Goal: Navigation & Orientation: Find specific page/section

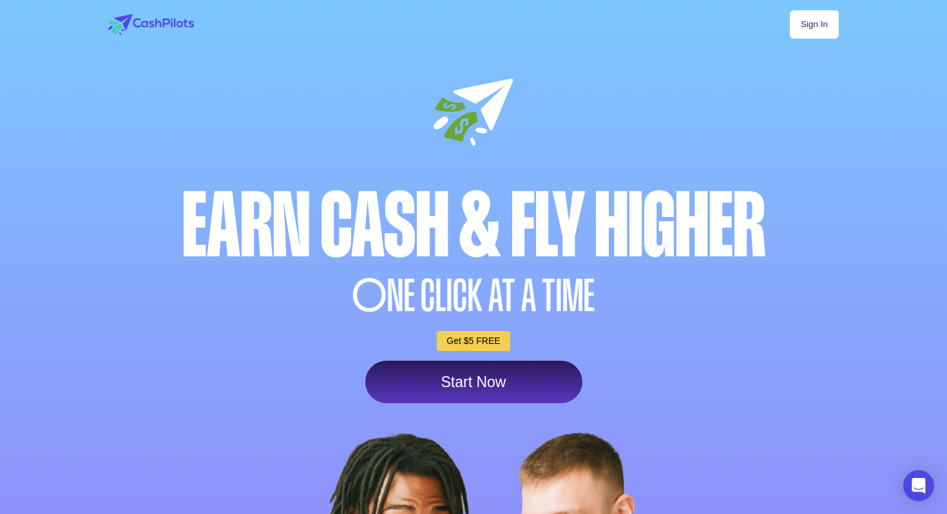
click at [816, 29] on link "Sign In" at bounding box center [814, 24] width 49 height 28
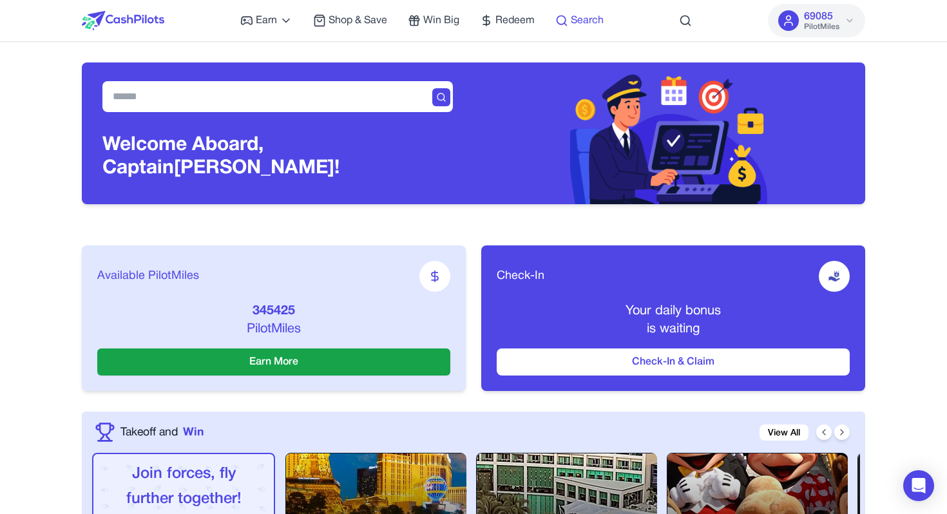
click at [583, 19] on span "Search" at bounding box center [587, 20] width 33 height 15
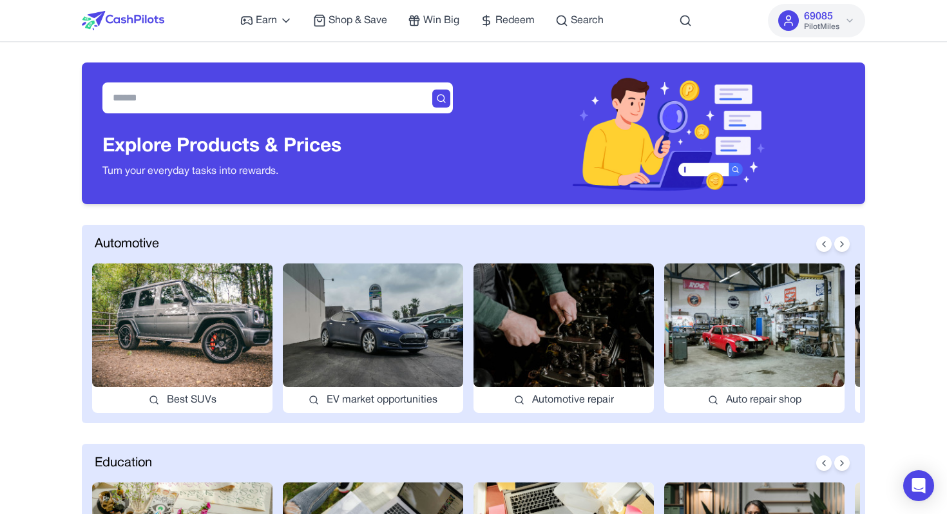
click at [431, 316] on img at bounding box center [373, 325] width 180 height 124
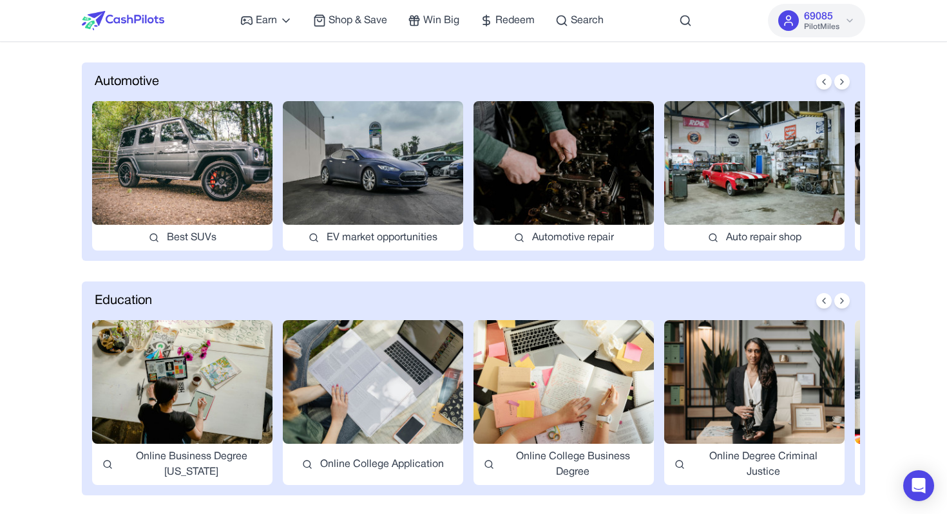
click at [361, 154] on img at bounding box center [373, 163] width 180 height 124
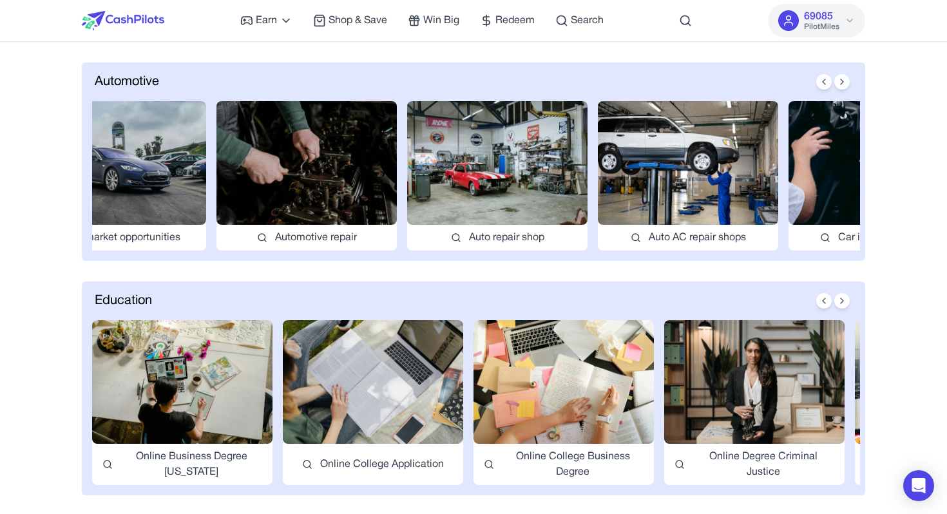
scroll to position [0, 287]
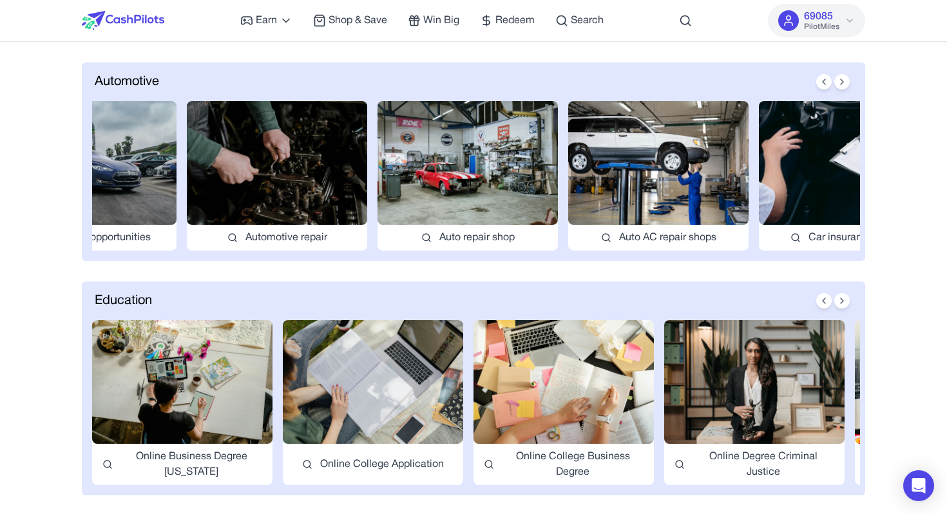
click at [495, 167] on img at bounding box center [467, 163] width 180 height 124
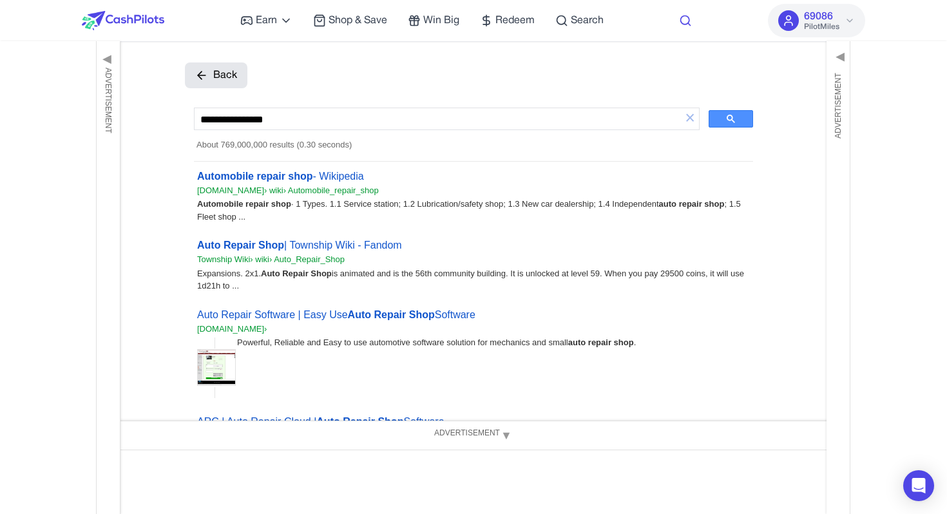
click at [684, 19] on icon at bounding box center [685, 20] width 13 height 13
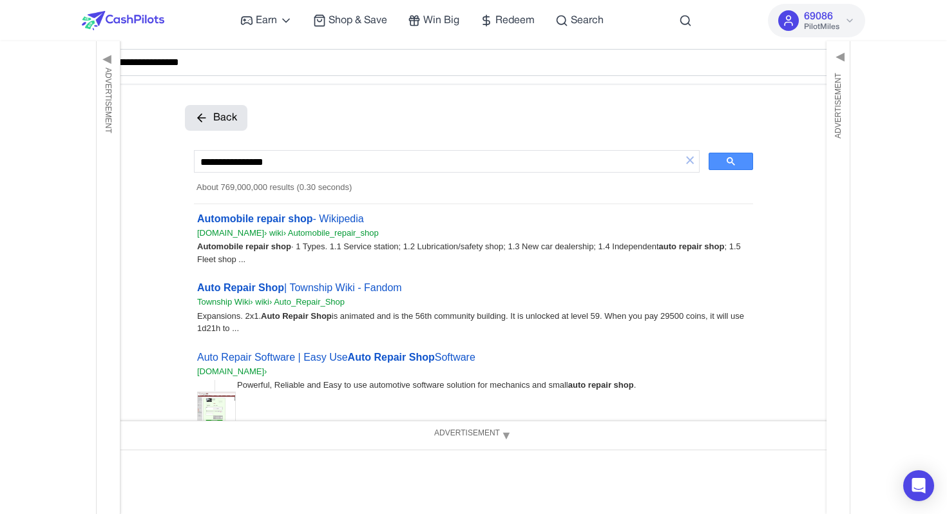
type input "**********"
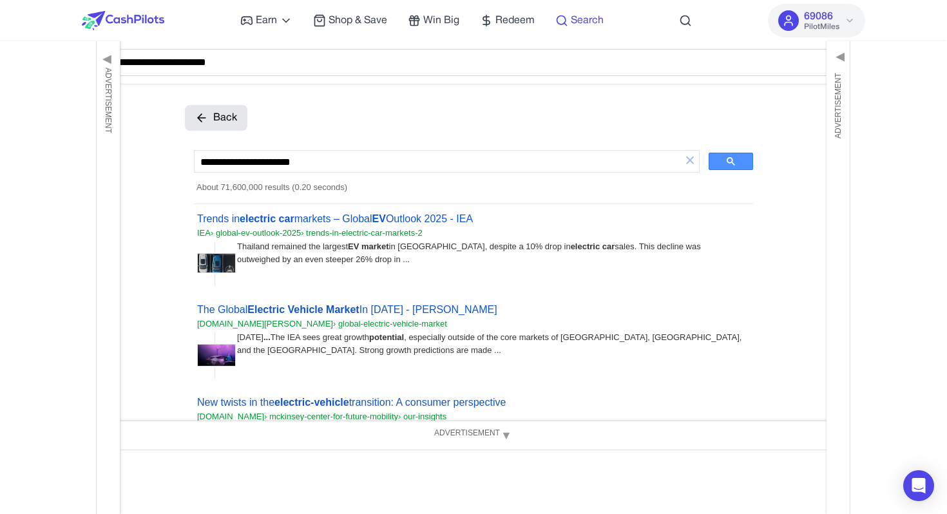
click at [585, 17] on span "Search" at bounding box center [587, 20] width 33 height 15
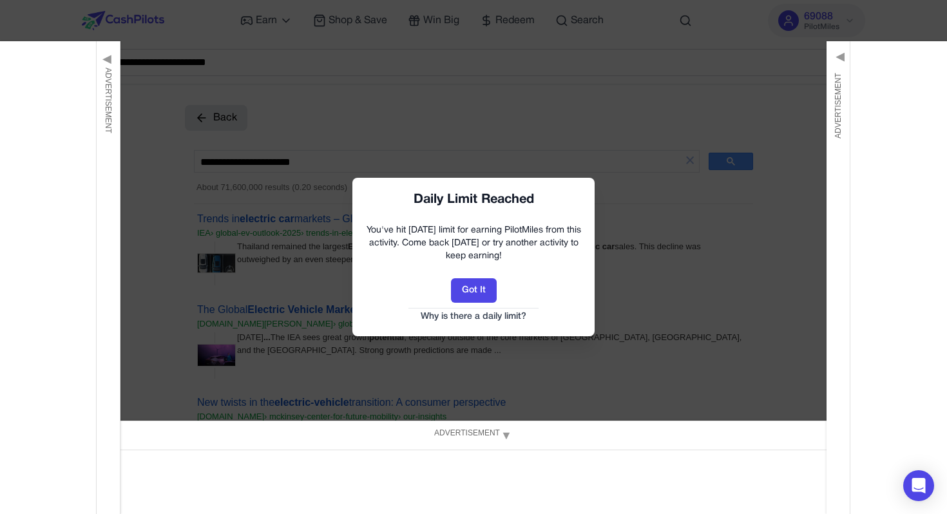
click at [142, 16] on div at bounding box center [473, 257] width 947 height 514
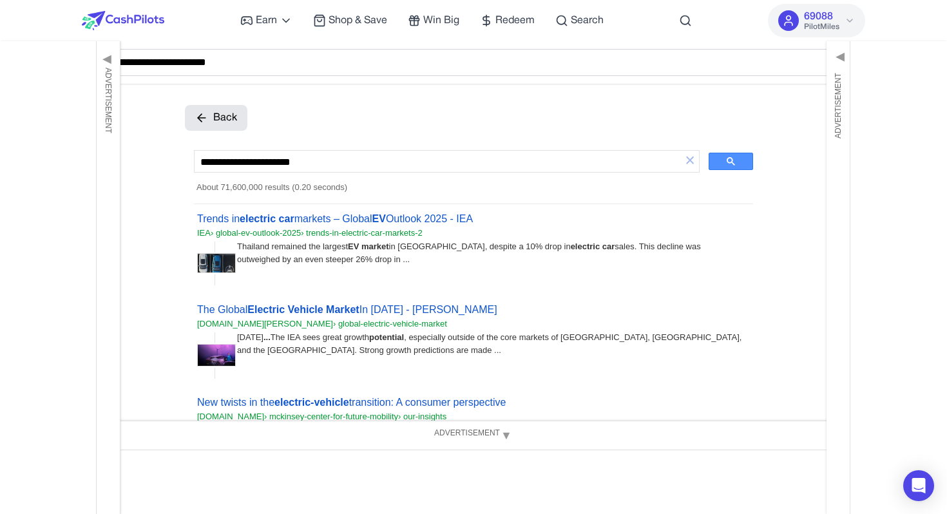
click at [142, 16] on img at bounding box center [123, 20] width 82 height 19
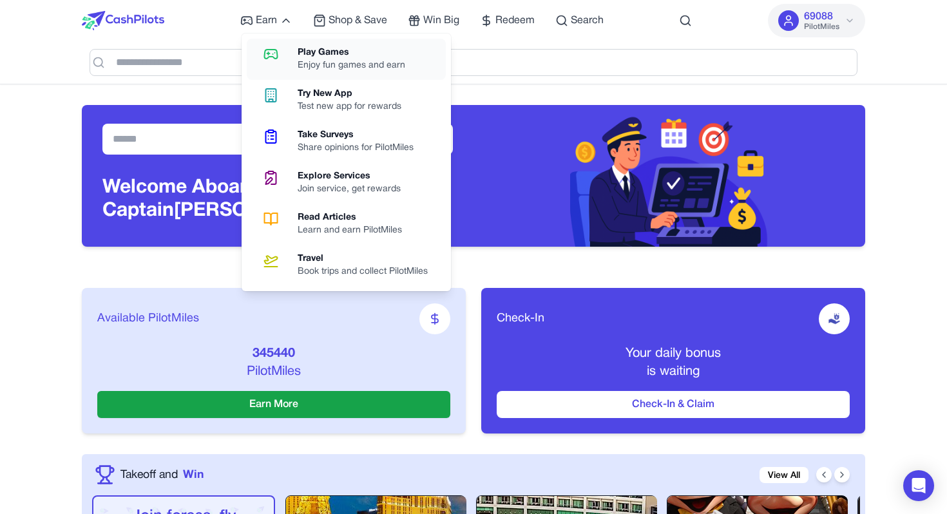
click at [318, 59] on div "Enjoy fun games and earn" at bounding box center [357, 65] width 118 height 13
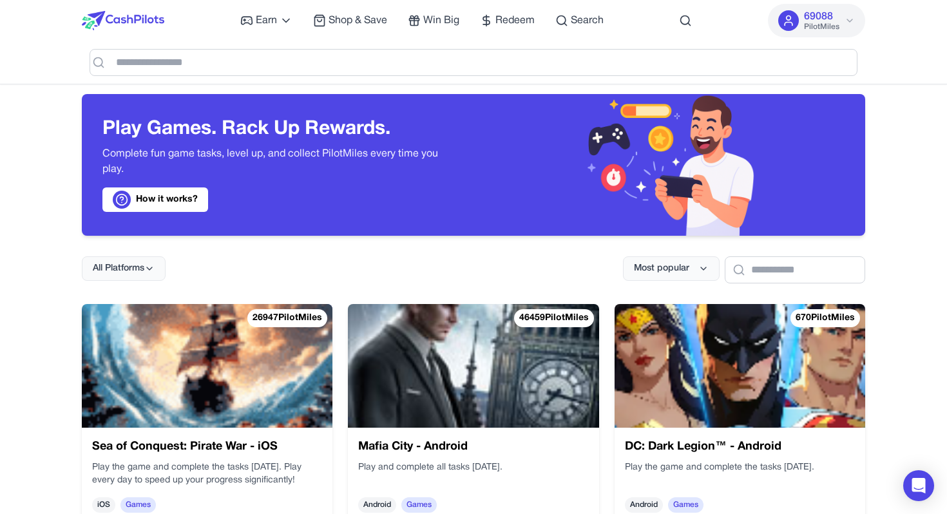
scroll to position [12, 0]
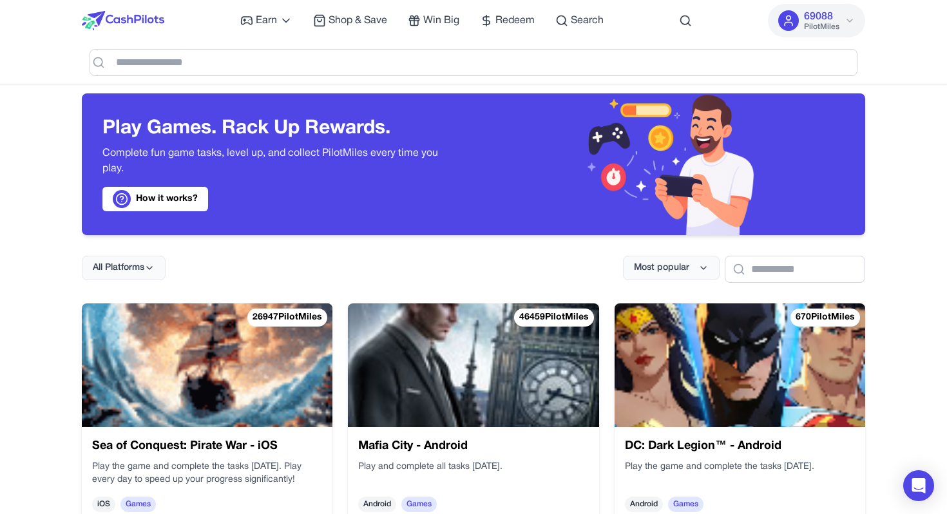
click at [203, 198] on link "How it works?" at bounding box center [155, 199] width 106 height 24
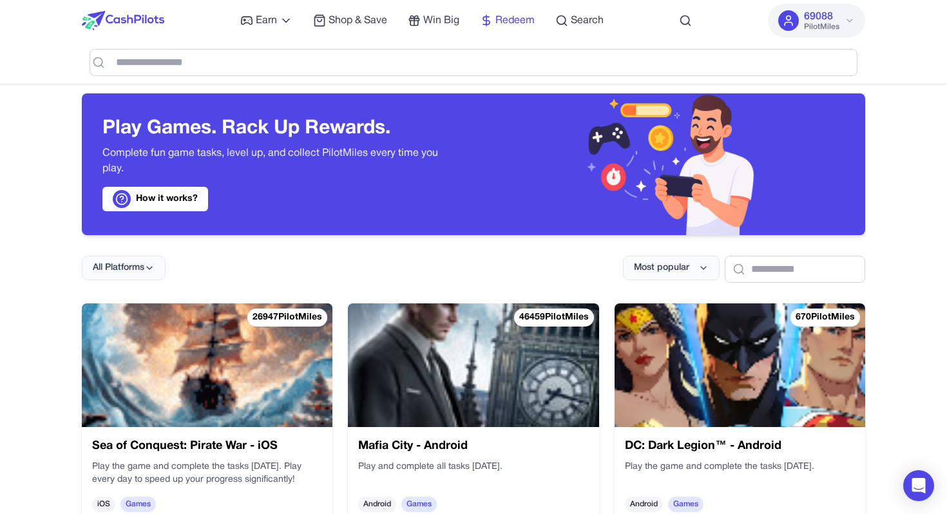
click at [517, 23] on span "Redeem" at bounding box center [514, 20] width 39 height 15
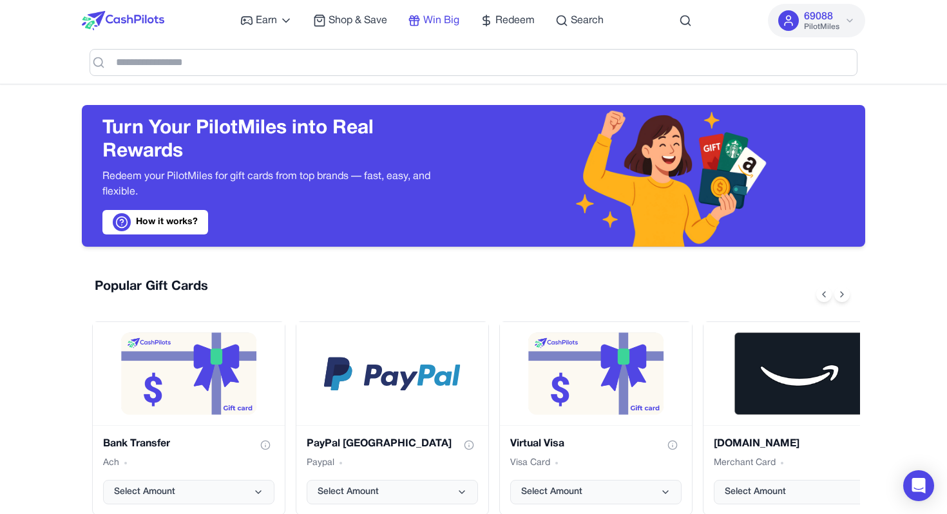
click at [445, 25] on span "Win Big" at bounding box center [441, 20] width 36 height 15
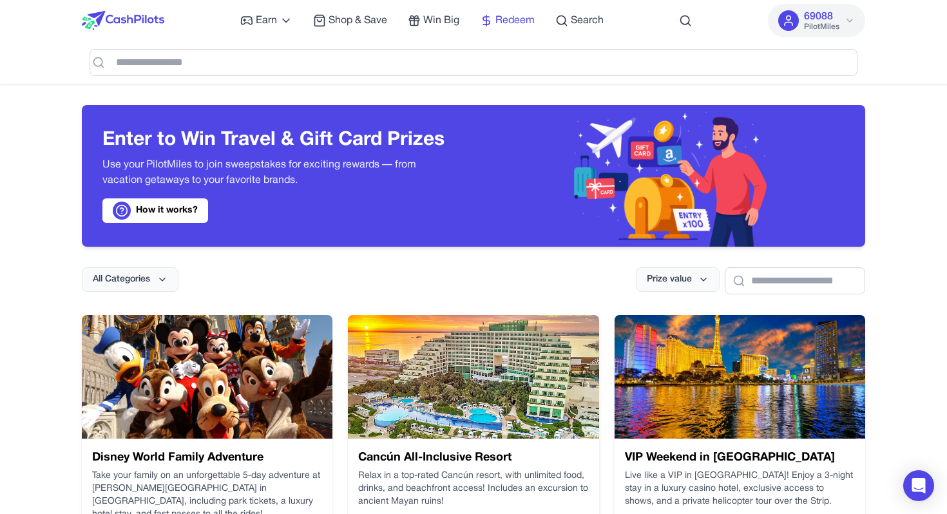
click at [504, 23] on span "Redeem" at bounding box center [514, 20] width 39 height 15
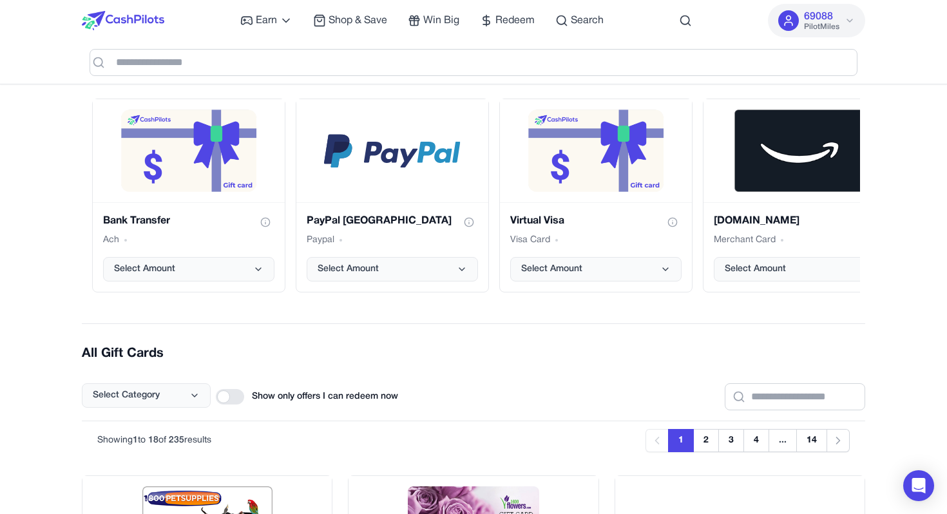
scroll to position [253, 0]
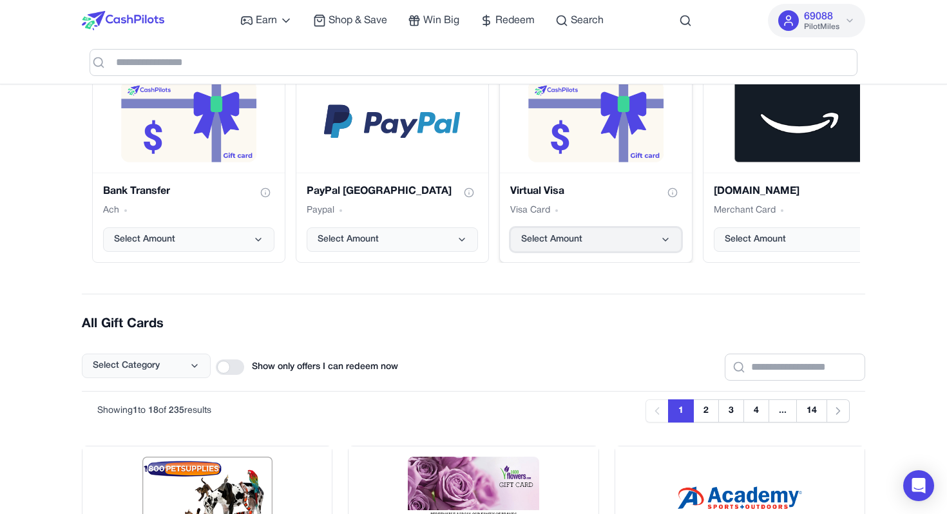
click at [638, 233] on button "Select Amount" at bounding box center [595, 239] width 171 height 24
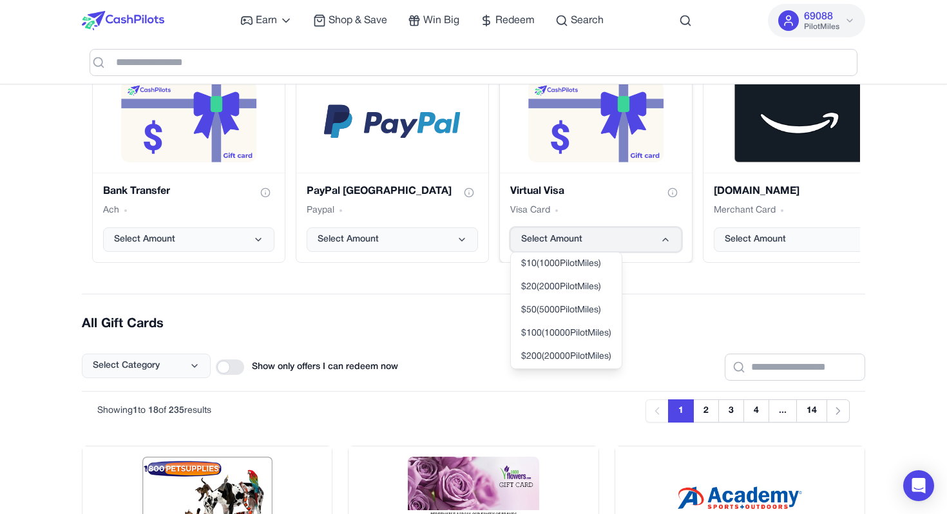
click at [638, 233] on button "Select Amount" at bounding box center [595, 239] width 171 height 24
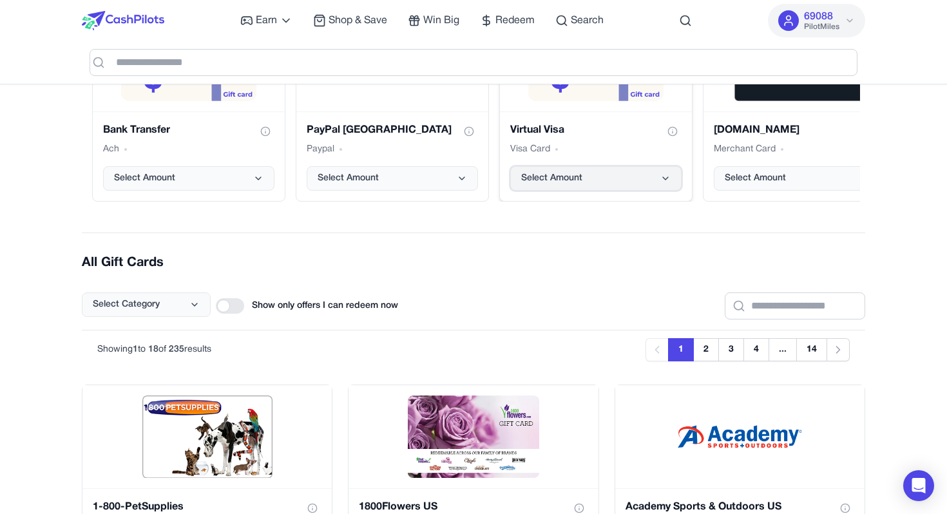
scroll to position [91, 0]
